Goal: Use online tool/utility: Utilize a website feature to perform a specific function

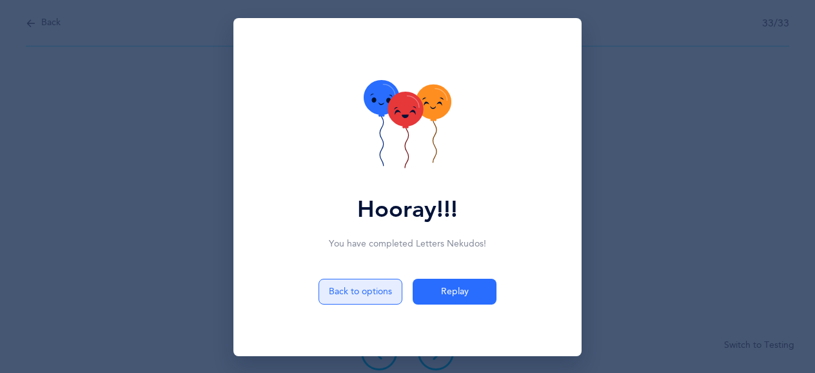
click at [357, 299] on button "Back to options" at bounding box center [361, 292] width 84 height 26
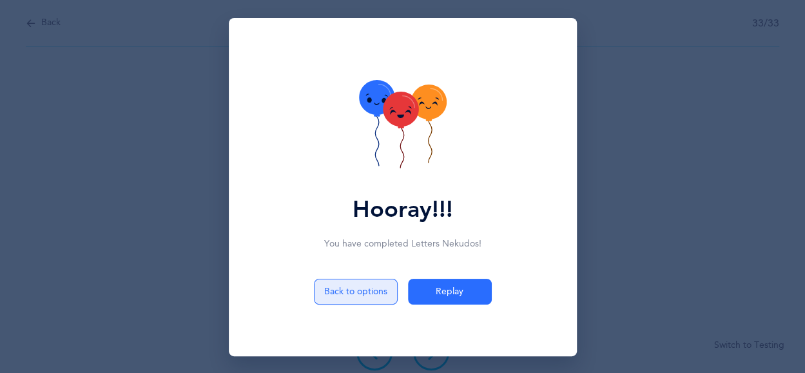
select select "single"
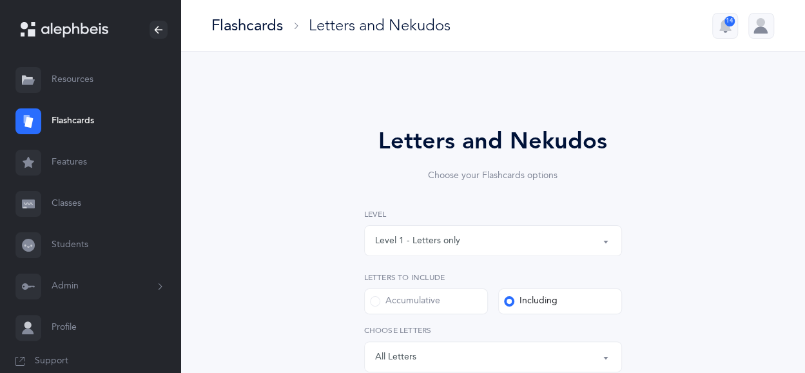
click at [475, 242] on div "Level 1 - Letters only" at bounding box center [493, 241] width 236 height 22
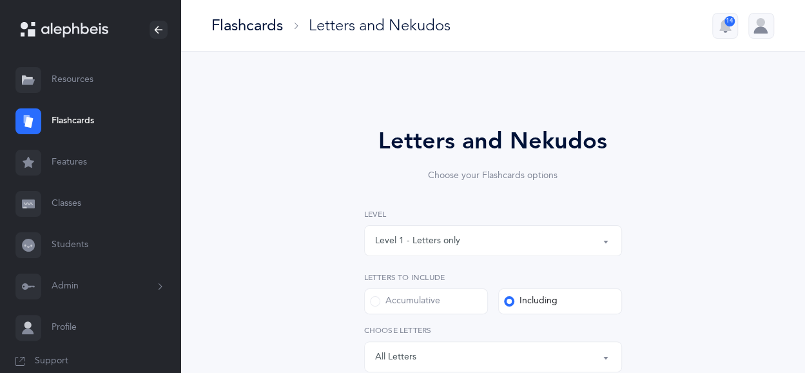
click at [531, 239] on div "Level 1 - Letters only" at bounding box center [493, 241] width 236 height 22
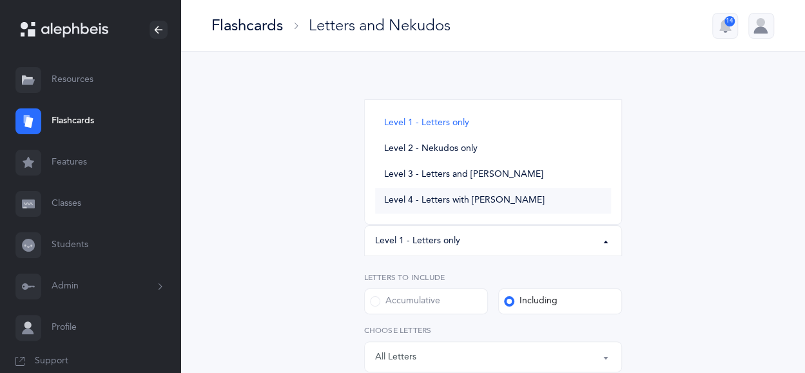
click at [525, 210] on link "Level 4 - Letters with [PERSON_NAME]" at bounding box center [493, 201] width 236 height 26
select select "4"
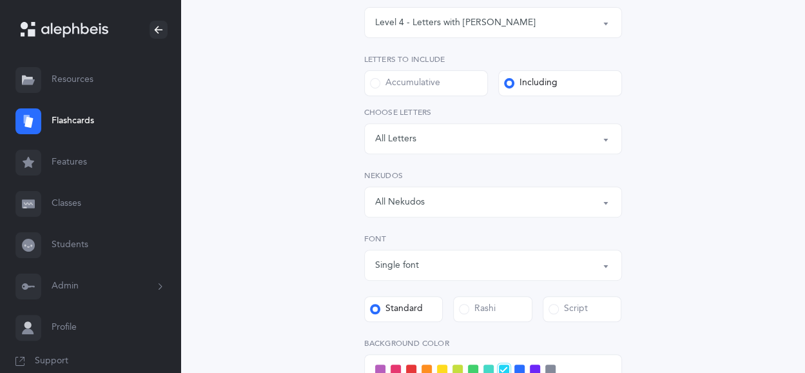
scroll to position [224, 0]
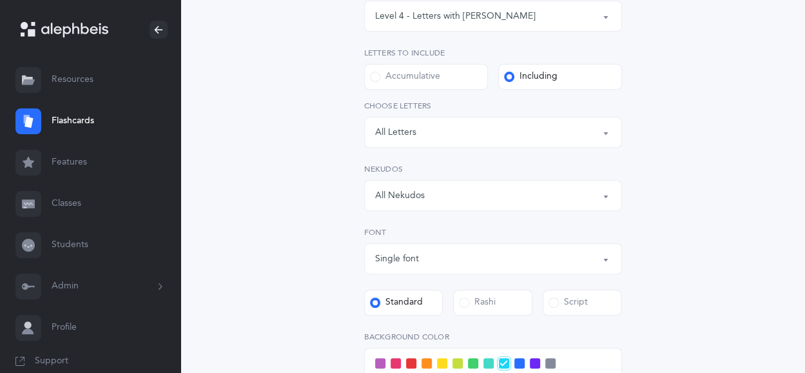
click at [602, 199] on button "All Nekudos" at bounding box center [493, 195] width 258 height 31
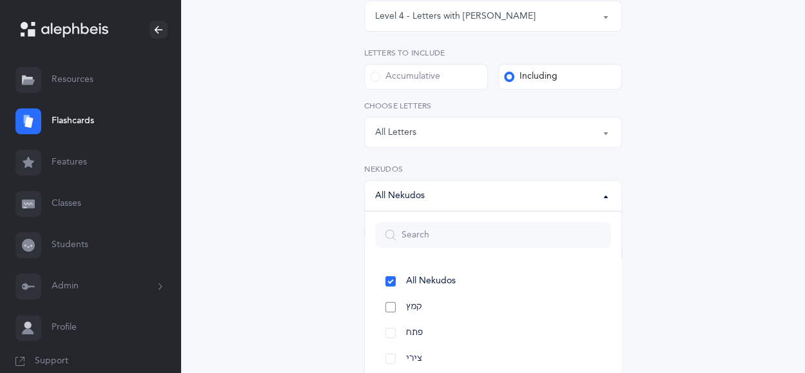
click at [390, 306] on link "קמץ" at bounding box center [493, 307] width 236 height 26
select select "28"
click at [439, 322] on link "פתח" at bounding box center [493, 333] width 236 height 26
click at [391, 333] on link "פתח" at bounding box center [493, 333] width 236 height 26
click at [667, 136] on div "Letters and Nekudos Choose your Flashcards options Level 1 - Letters only Level…" at bounding box center [493, 233] width 553 height 740
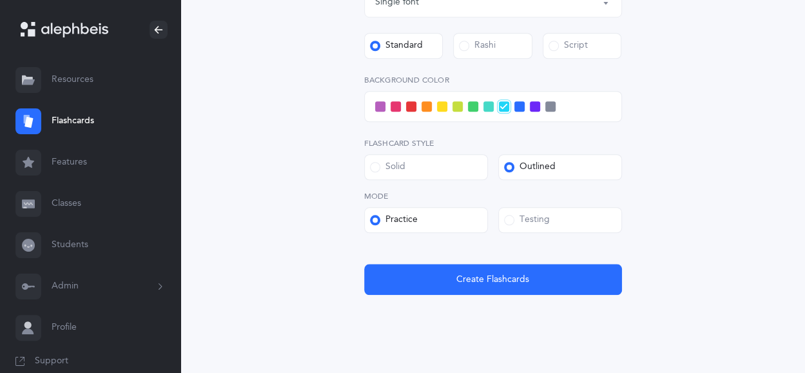
scroll to position [479, 0]
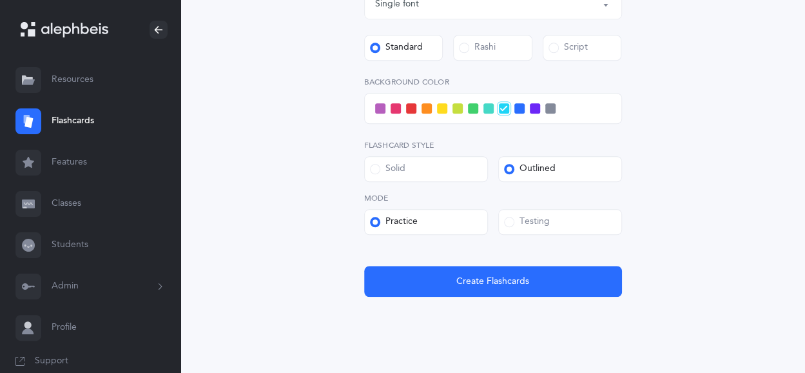
click at [454, 112] on span at bounding box center [458, 108] width 10 height 10
click at [0, 0] on input "checkbox" at bounding box center [0, 0] width 0 height 0
click at [371, 172] on span at bounding box center [375, 169] width 10 height 10
click at [0, 0] on input "Solid" at bounding box center [0, 0] width 0 height 0
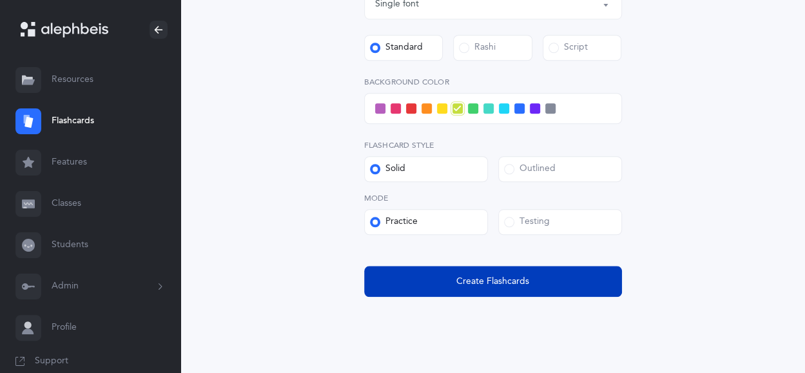
click at [469, 277] on span "Create Flashcards" at bounding box center [492, 282] width 73 height 14
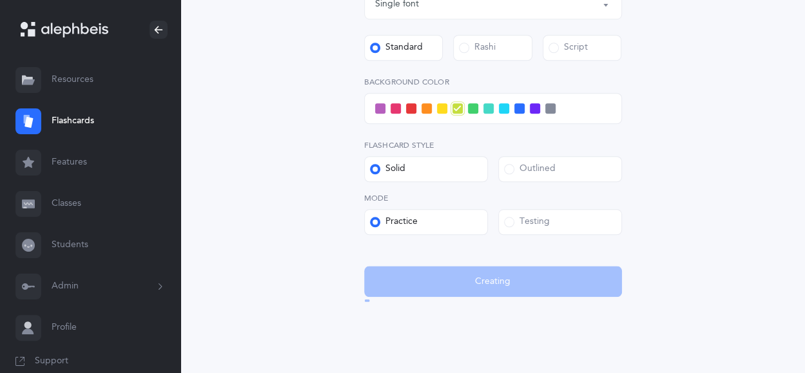
scroll to position [0, 0]
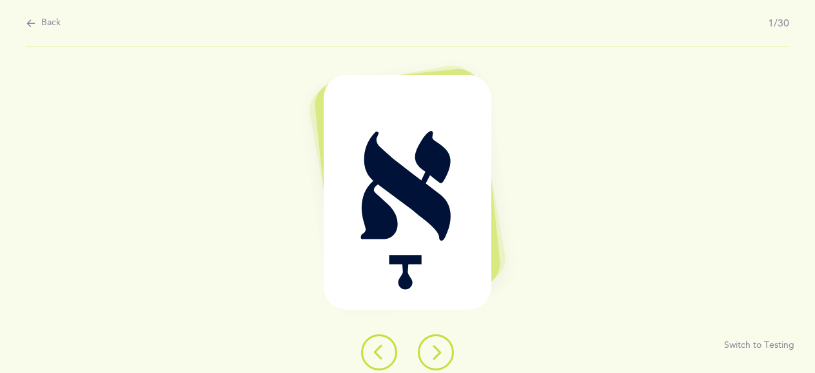
click at [437, 349] on icon at bounding box center [435, 351] width 15 height 15
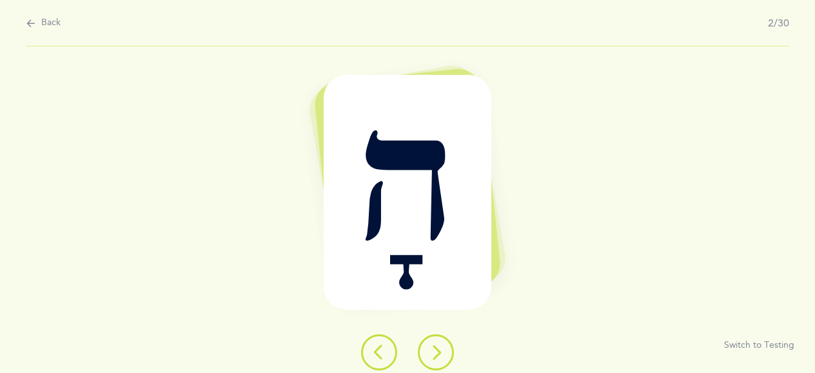
click at [437, 349] on icon at bounding box center [435, 351] width 15 height 15
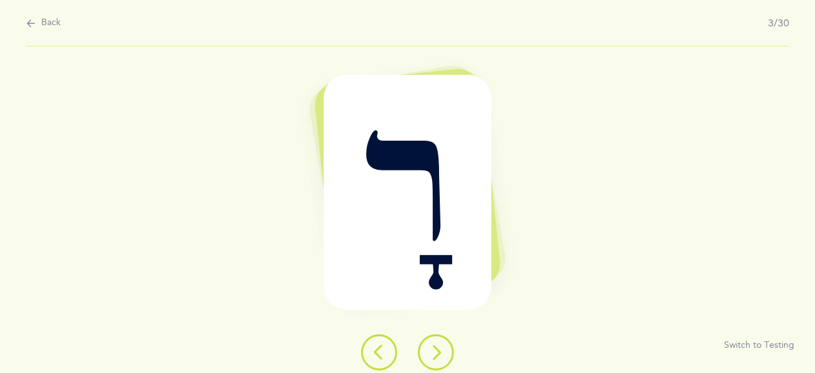
click at [437, 349] on icon at bounding box center [435, 351] width 15 height 15
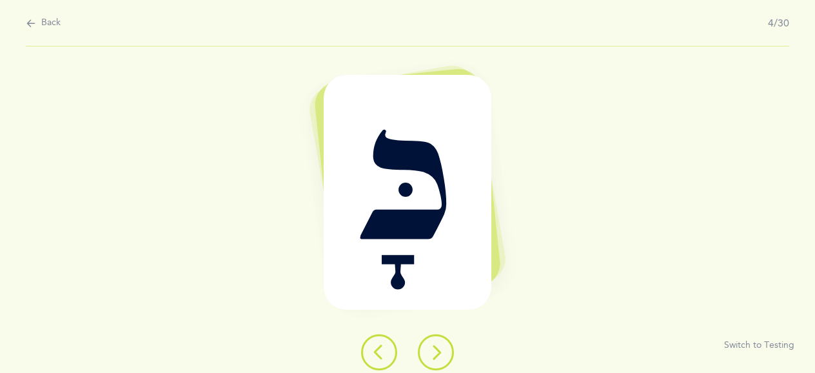
click at [433, 354] on icon at bounding box center [435, 351] width 15 height 15
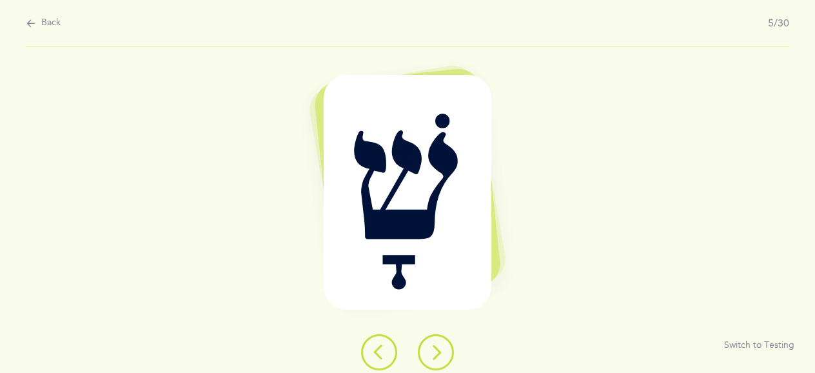
click at [436, 360] on button at bounding box center [436, 352] width 36 height 36
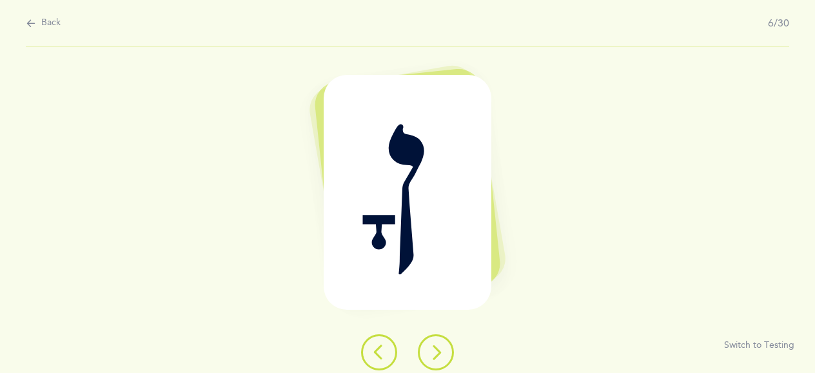
click at [426, 345] on button at bounding box center [436, 352] width 36 height 36
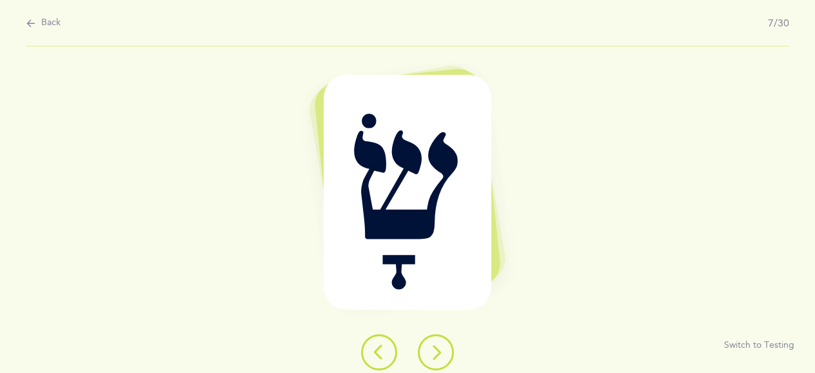
click at [437, 354] on icon at bounding box center [435, 351] width 15 height 15
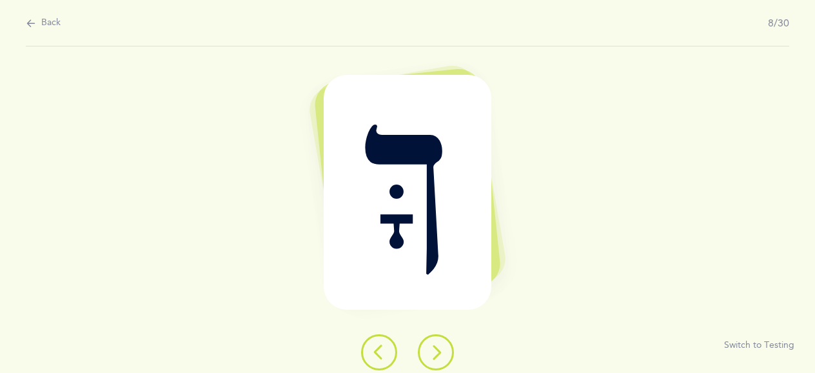
click at [432, 349] on icon at bounding box center [435, 351] width 15 height 15
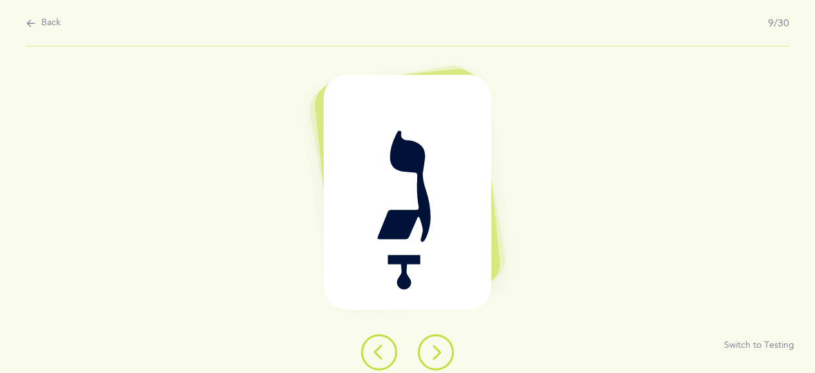
click at [432, 349] on icon at bounding box center [435, 351] width 15 height 15
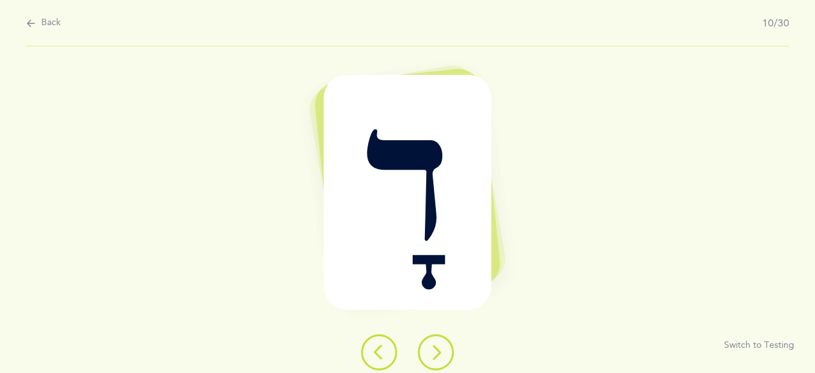
click at [432, 349] on icon at bounding box center [435, 351] width 15 height 15
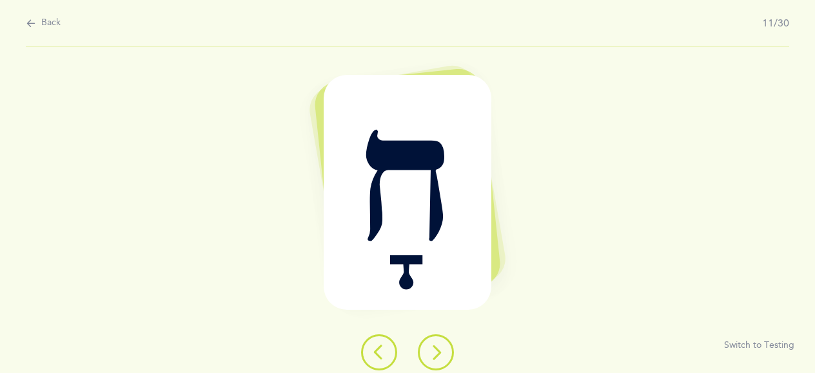
click at [440, 357] on icon at bounding box center [435, 351] width 15 height 15
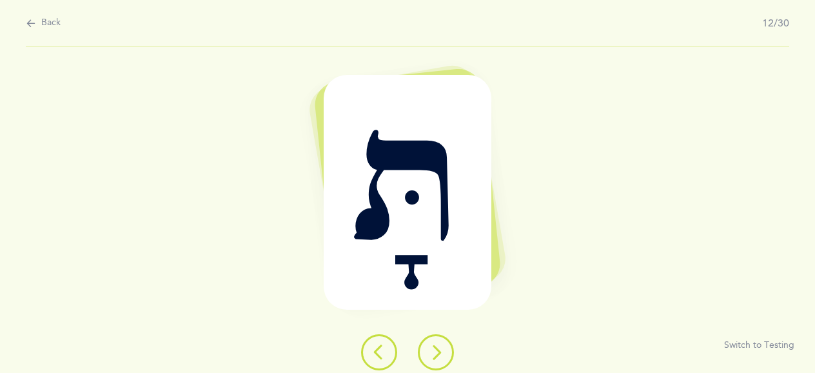
click at [440, 351] on icon at bounding box center [435, 351] width 15 height 15
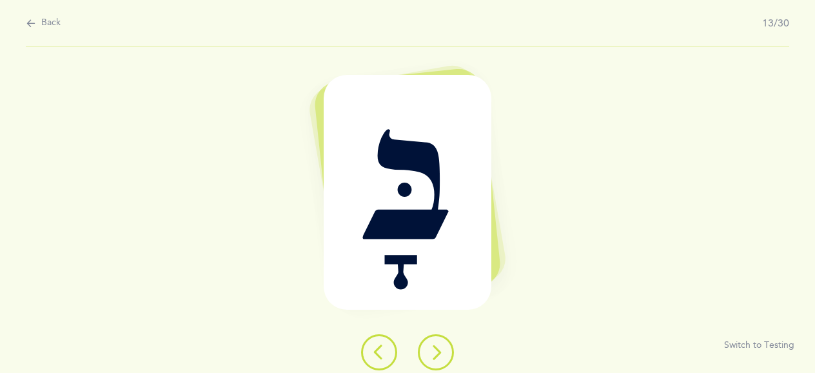
click at [440, 351] on icon at bounding box center [435, 351] width 15 height 15
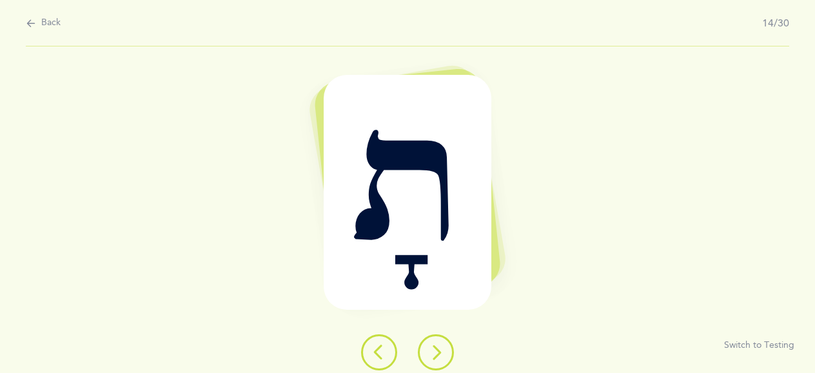
click at [440, 351] on icon at bounding box center [435, 351] width 15 height 15
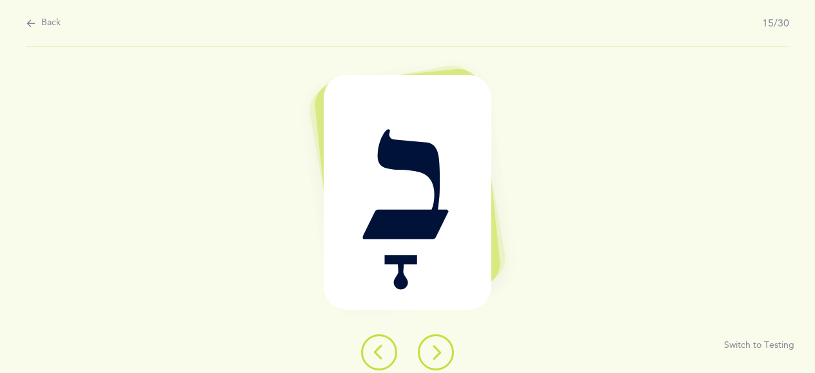
click at [440, 351] on icon at bounding box center [435, 351] width 15 height 15
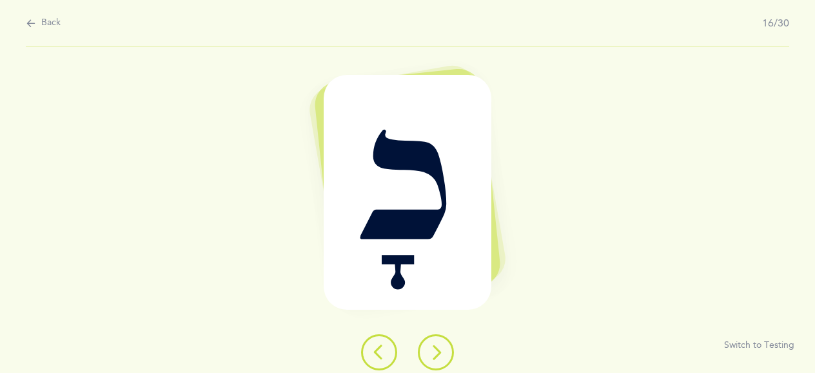
click at [431, 357] on icon at bounding box center [435, 351] width 15 height 15
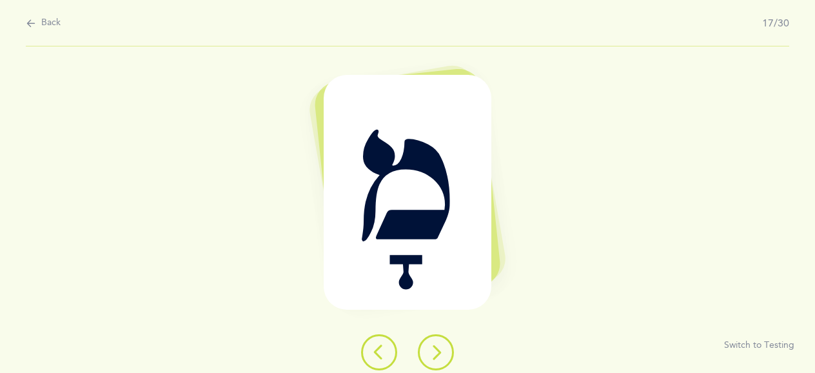
click at [431, 357] on icon at bounding box center [435, 351] width 15 height 15
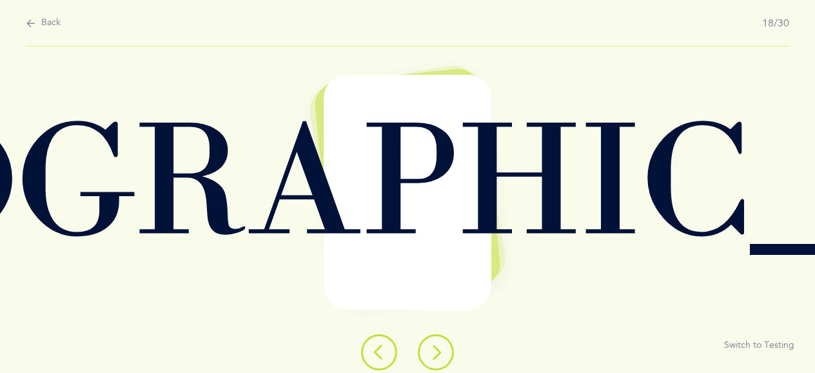
click at [428, 348] on icon at bounding box center [435, 351] width 15 height 15
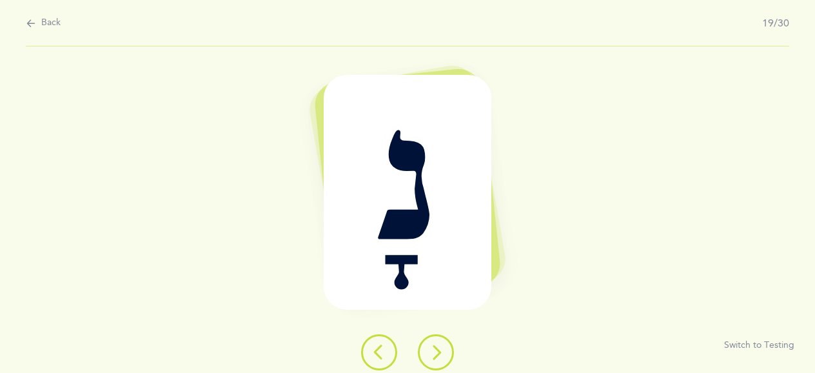
click at [443, 342] on button at bounding box center [436, 352] width 36 height 36
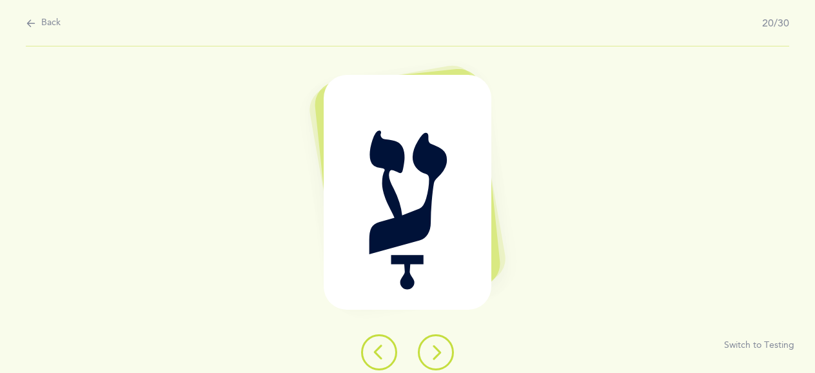
click at [438, 341] on button at bounding box center [436, 352] width 36 height 36
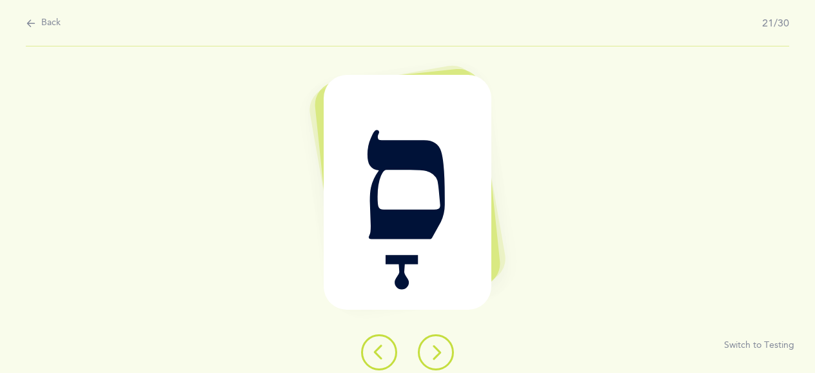
click at [438, 341] on button at bounding box center [436, 352] width 36 height 36
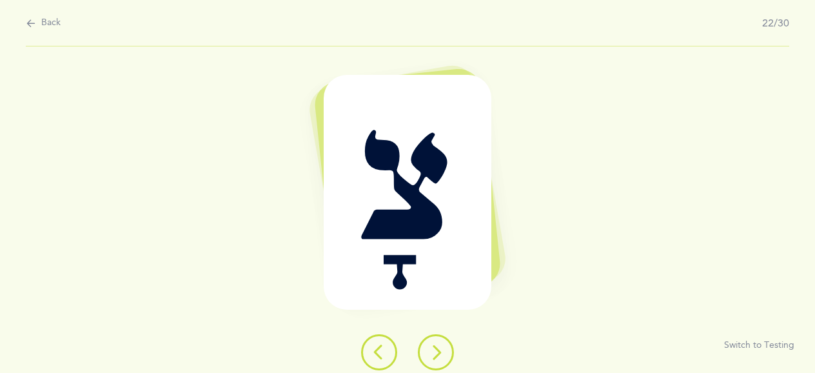
click at [438, 341] on button at bounding box center [436, 352] width 36 height 36
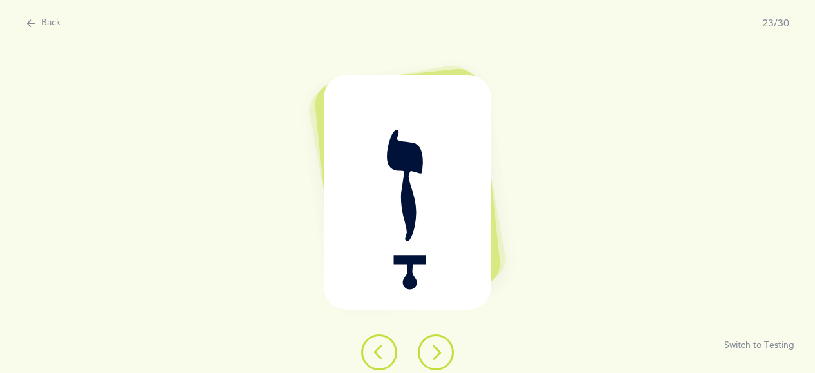
click at [438, 341] on button at bounding box center [436, 352] width 36 height 36
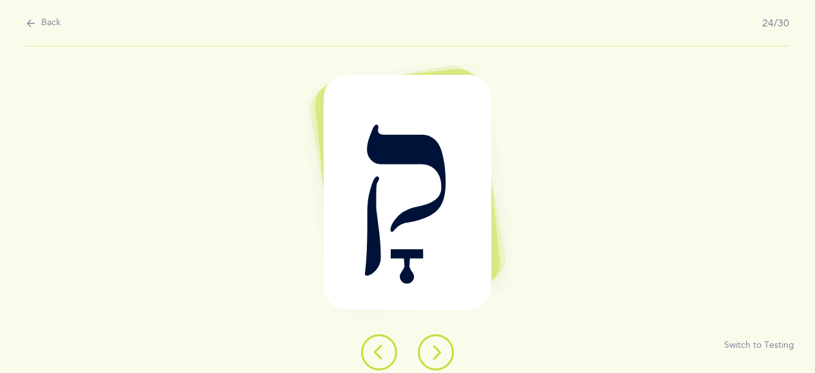
click at [440, 338] on button at bounding box center [436, 352] width 36 height 36
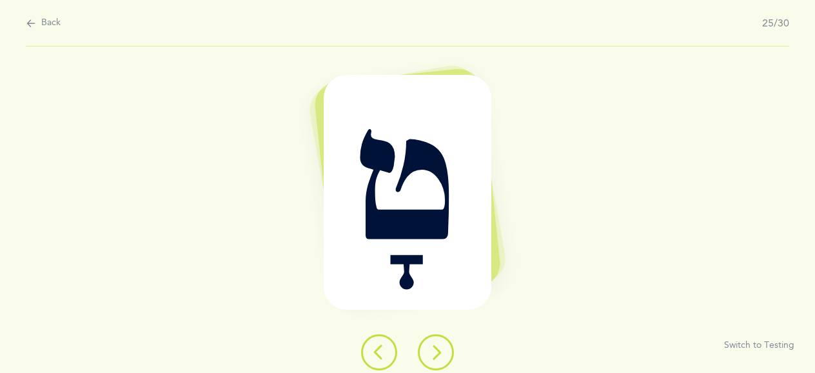
click at [440, 338] on button at bounding box center [436, 352] width 36 height 36
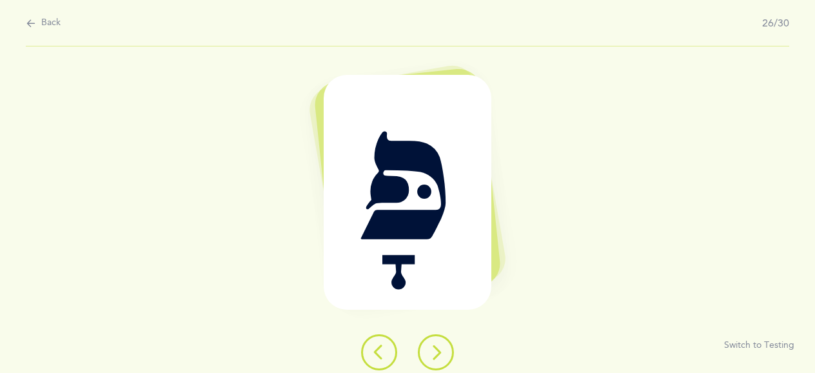
click at [440, 338] on button at bounding box center [436, 352] width 36 height 36
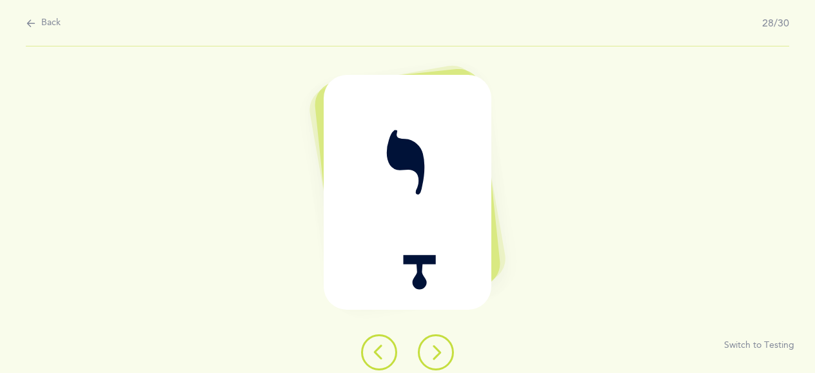
click at [432, 362] on button at bounding box center [436, 352] width 36 height 36
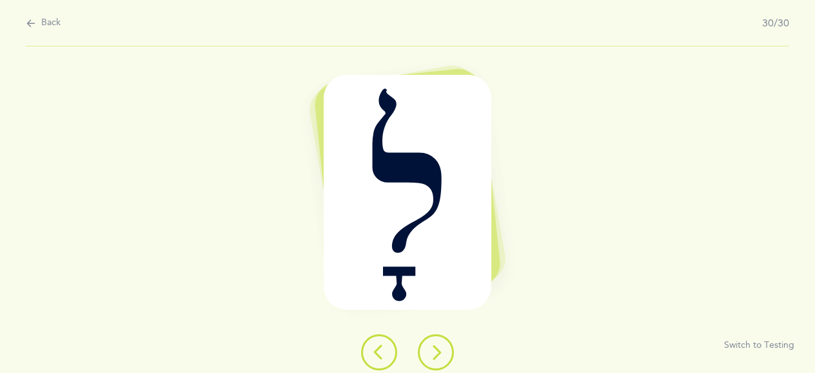
click at [432, 362] on button at bounding box center [436, 352] width 36 height 36
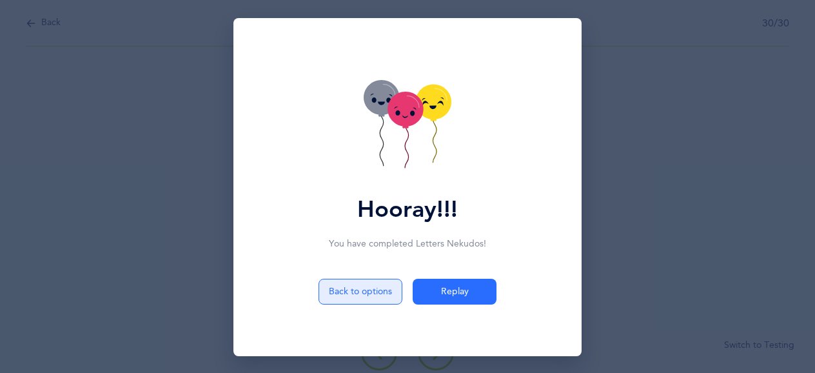
click at [353, 298] on button "Back to options" at bounding box center [361, 292] width 84 height 26
select select "4"
select select "28"
select select "single"
